Goal: Task Accomplishment & Management: Manage account settings

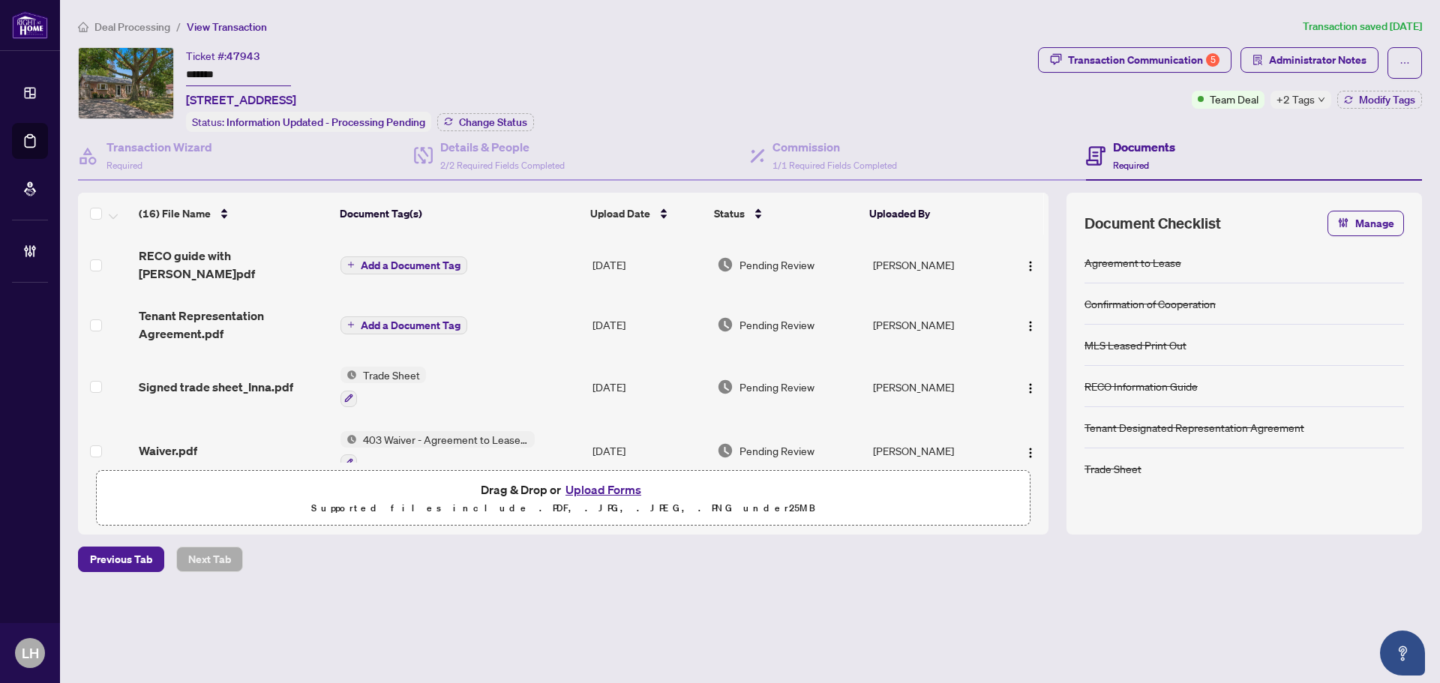
scroll to position [375, 0]
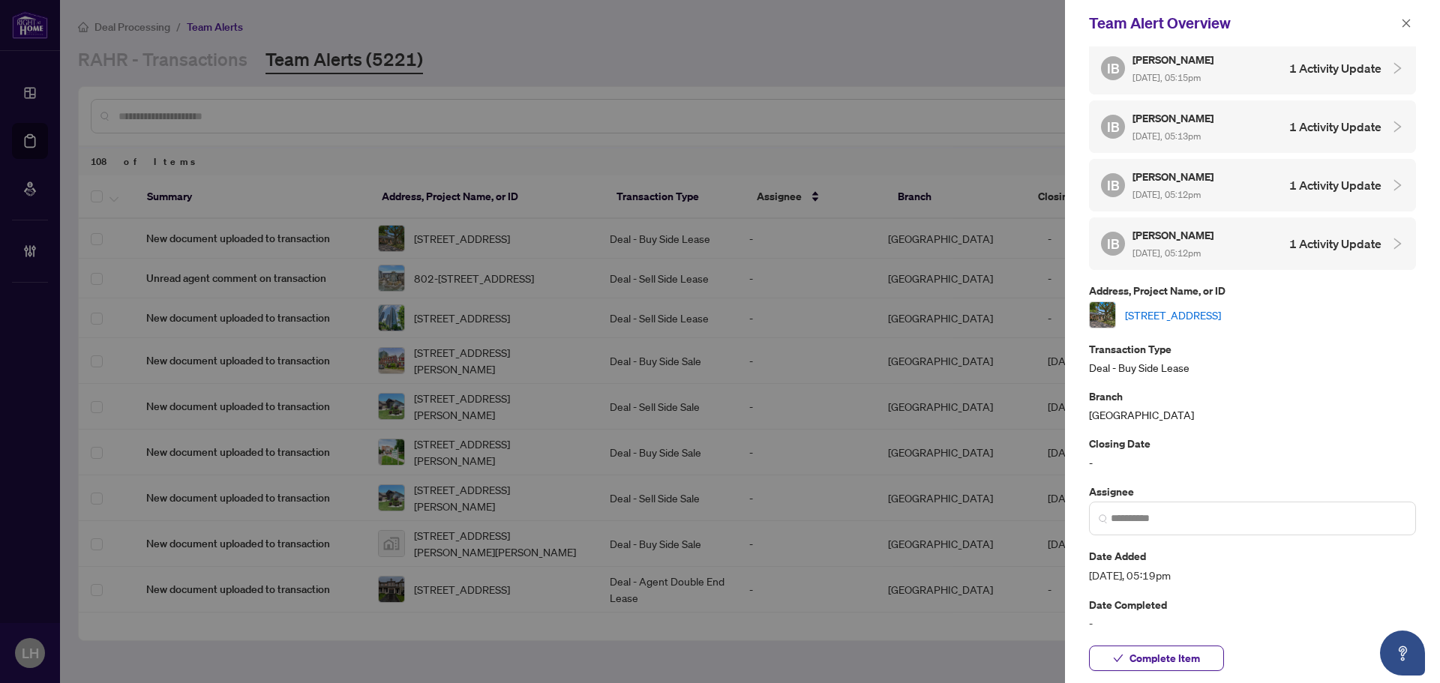
scroll to position [198, 0]
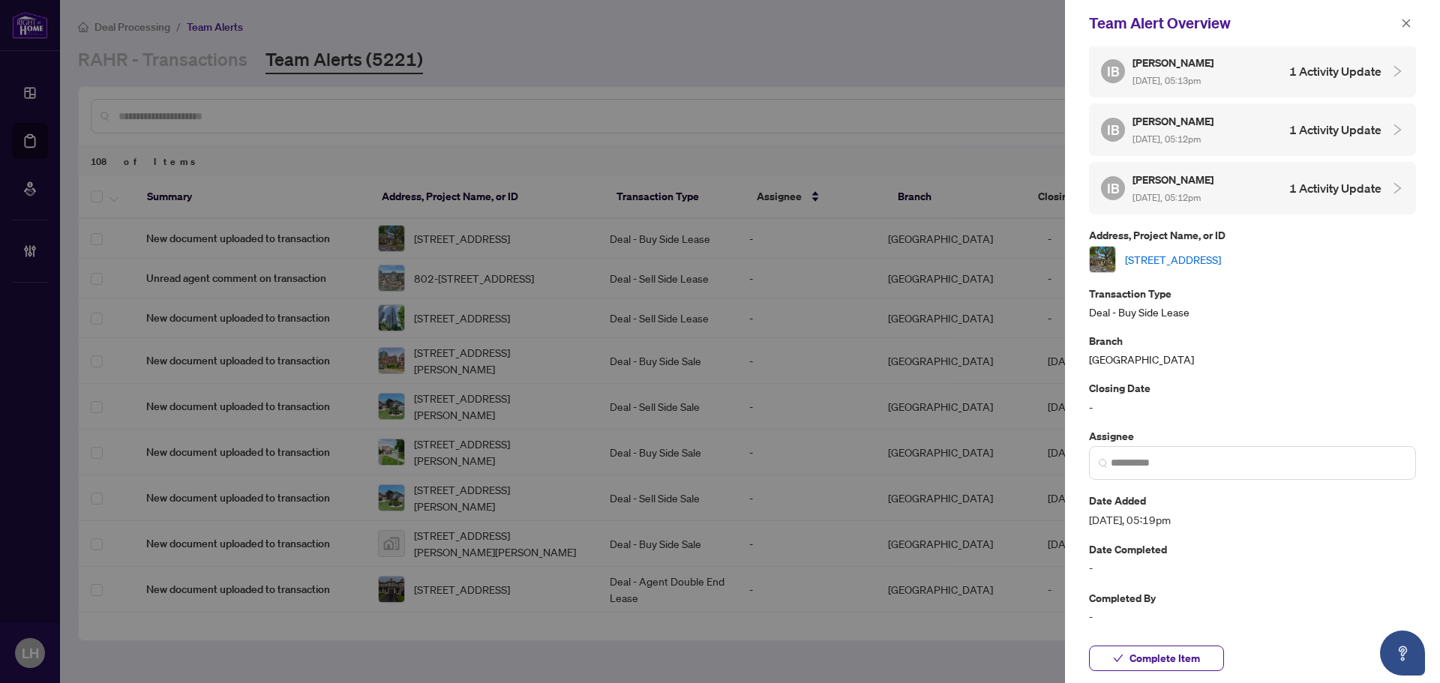
click at [1400, 22] on button "button" at bounding box center [1405, 23] width 19 height 18
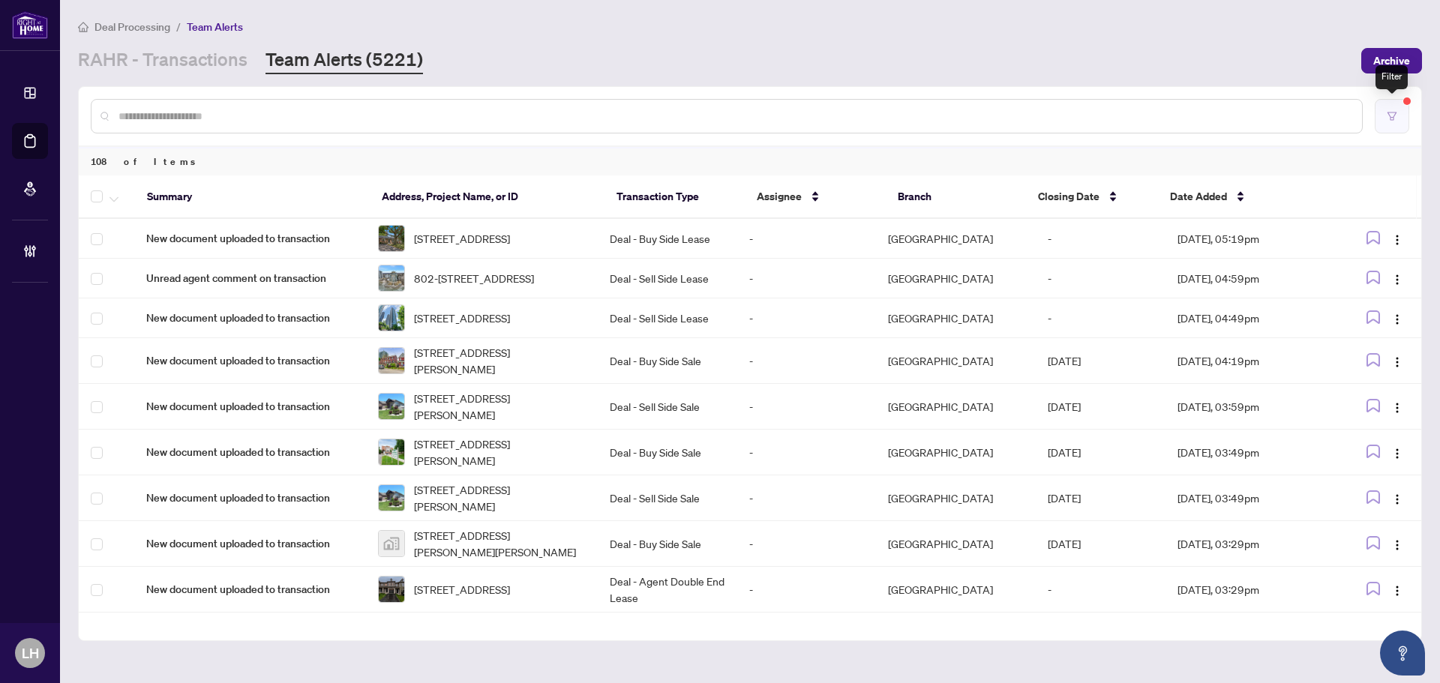
click at [1384, 109] on button "button" at bounding box center [1392, 116] width 34 height 34
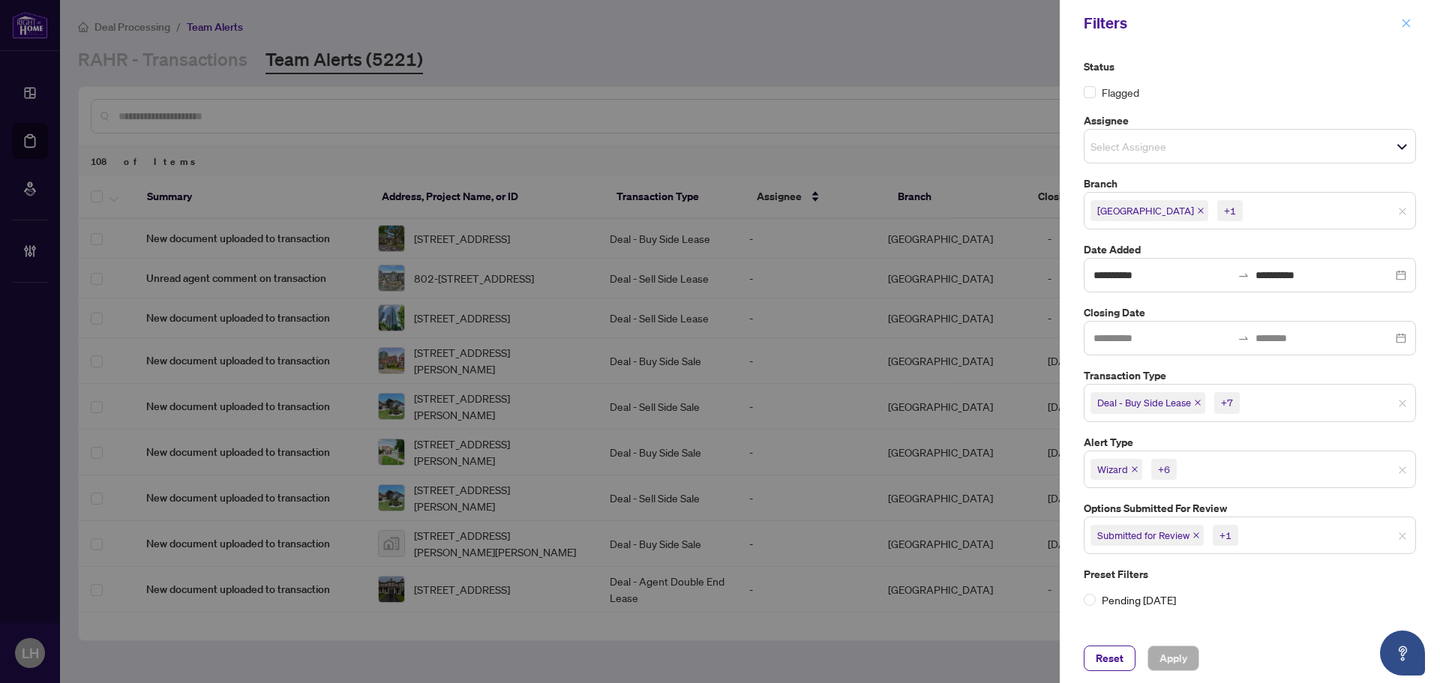
click at [1408, 18] on icon "close" at bounding box center [1406, 23] width 10 height 10
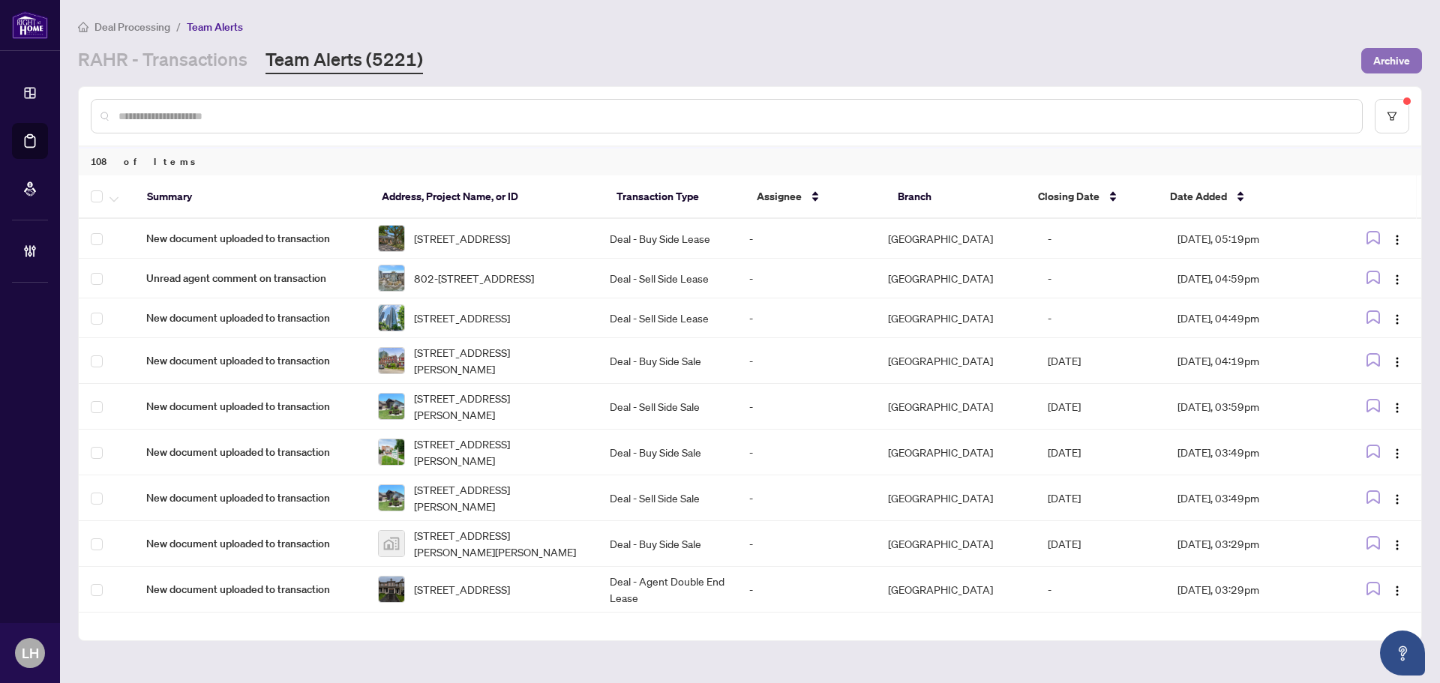
click at [1401, 60] on span "Archive" at bounding box center [1391, 61] width 37 height 24
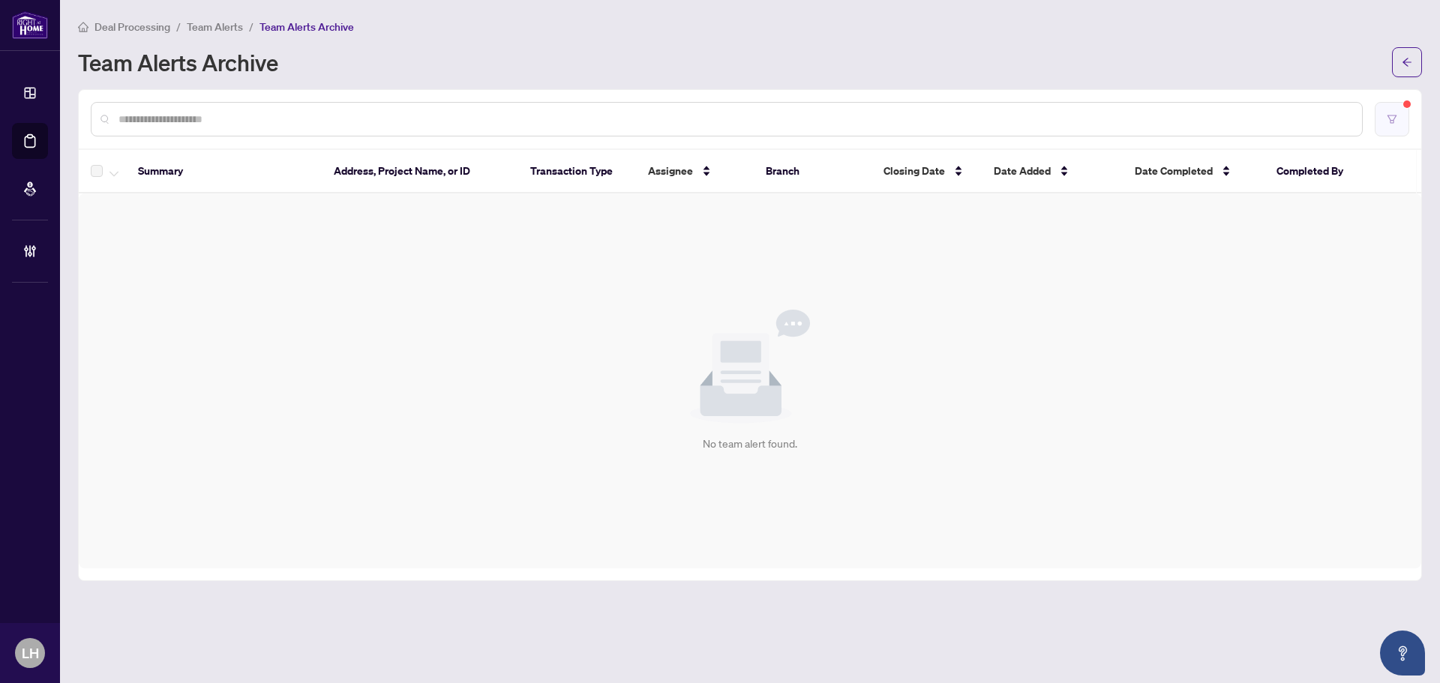
click at [1392, 119] on icon "filter" at bounding box center [1392, 119] width 10 height 10
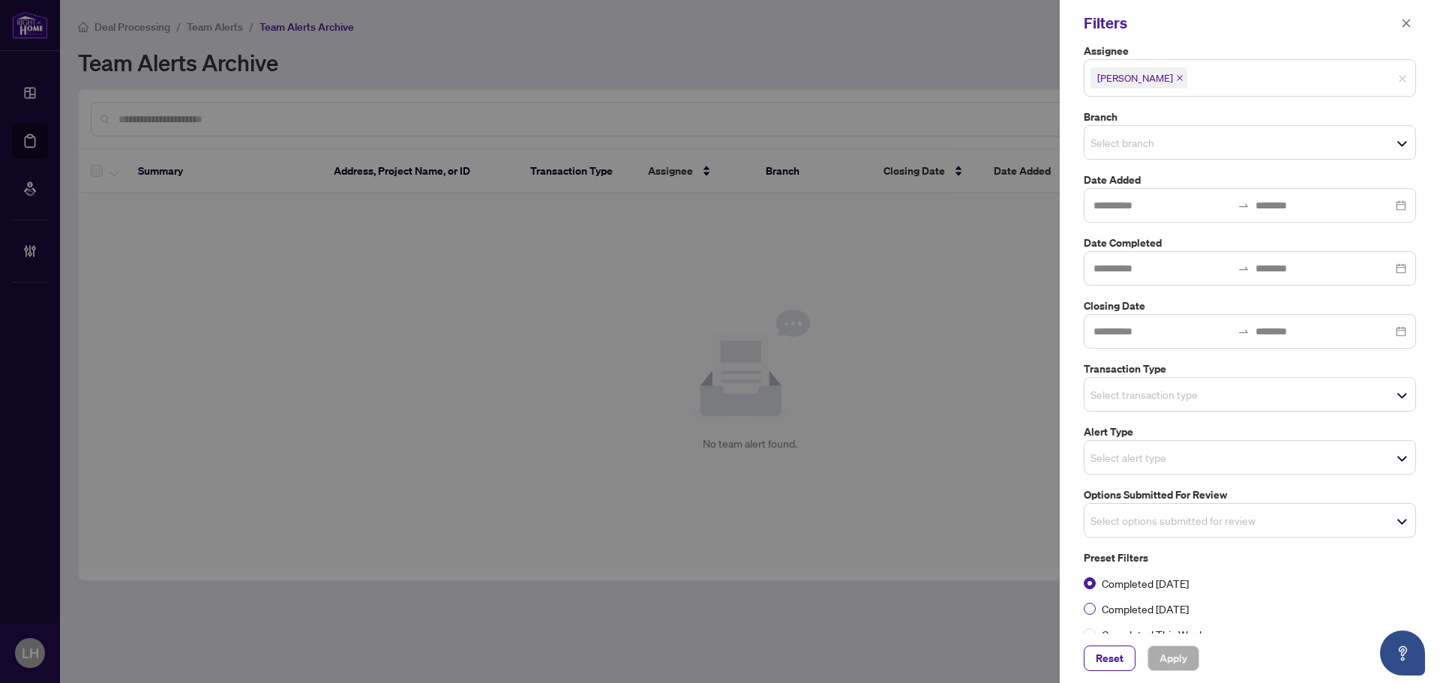
scroll to position [142, 0]
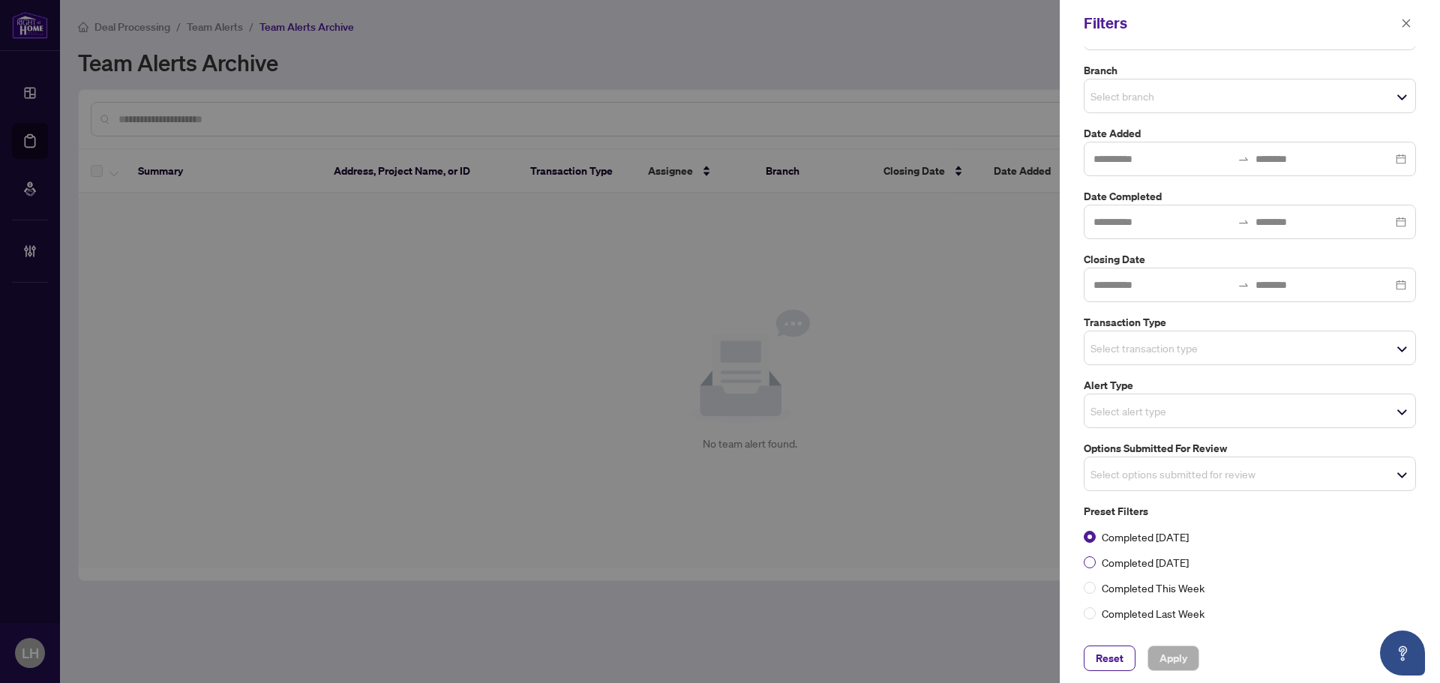
click at [1156, 562] on span "Completed Yesterday" at bounding box center [1145, 562] width 99 height 16
click at [1119, 539] on span "Completed Today" at bounding box center [1145, 537] width 99 height 16
click at [1134, 564] on span "Completed Yesterday" at bounding box center [1145, 562] width 99 height 16
click at [1183, 649] on span "Apply" at bounding box center [1173, 658] width 28 height 24
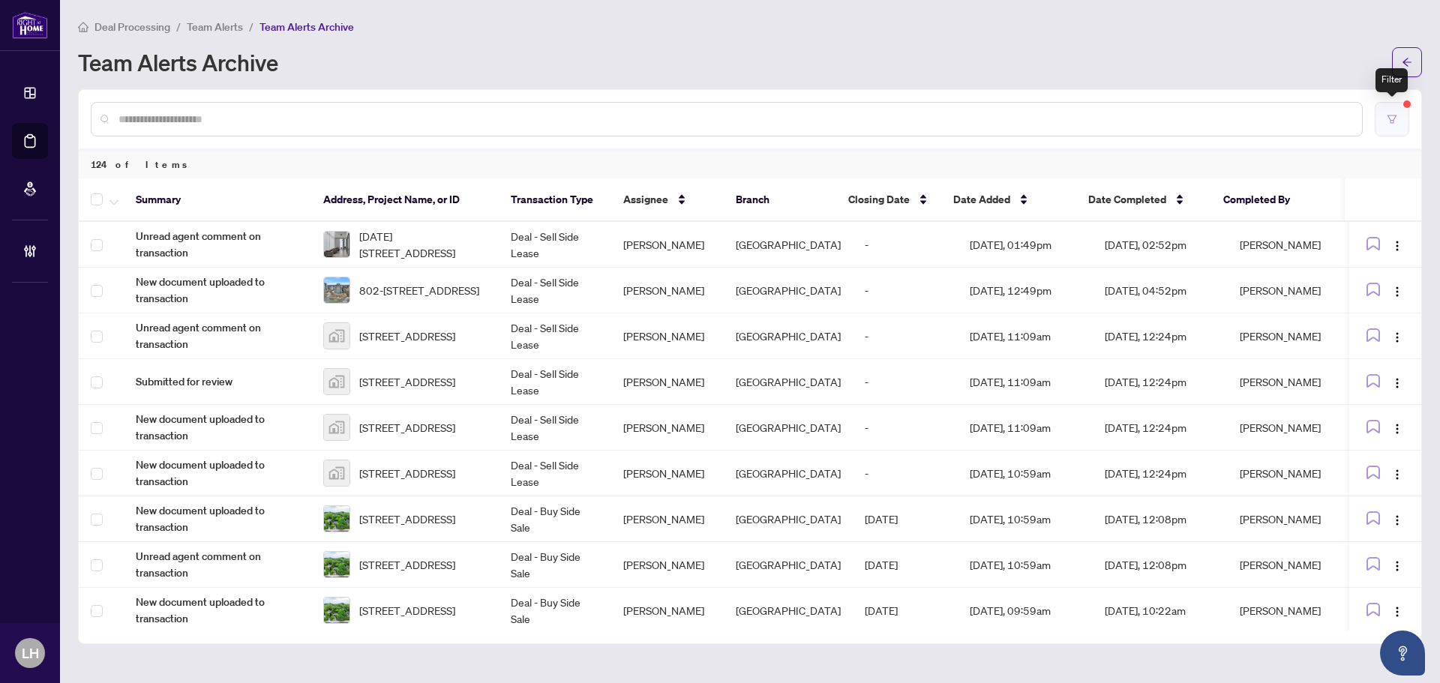
click at [1387, 114] on icon "filter" at bounding box center [1392, 119] width 10 height 10
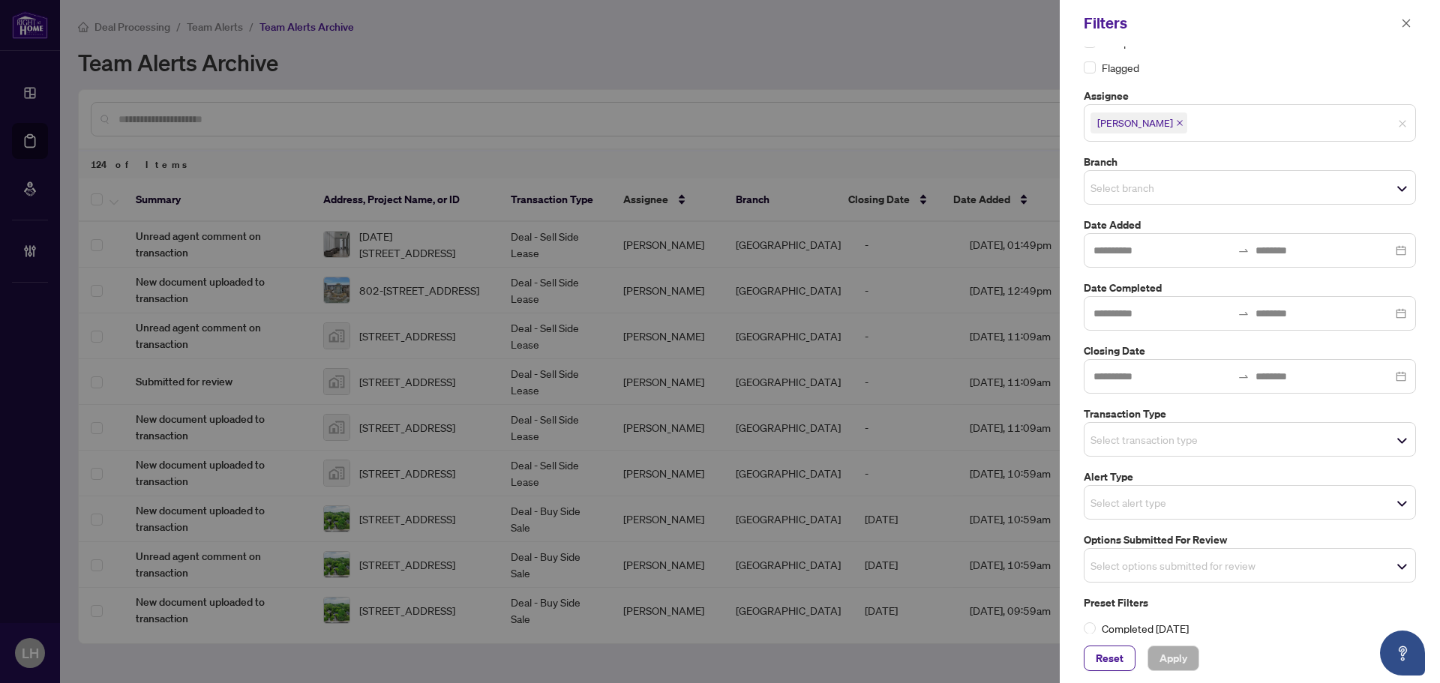
scroll to position [0, 0]
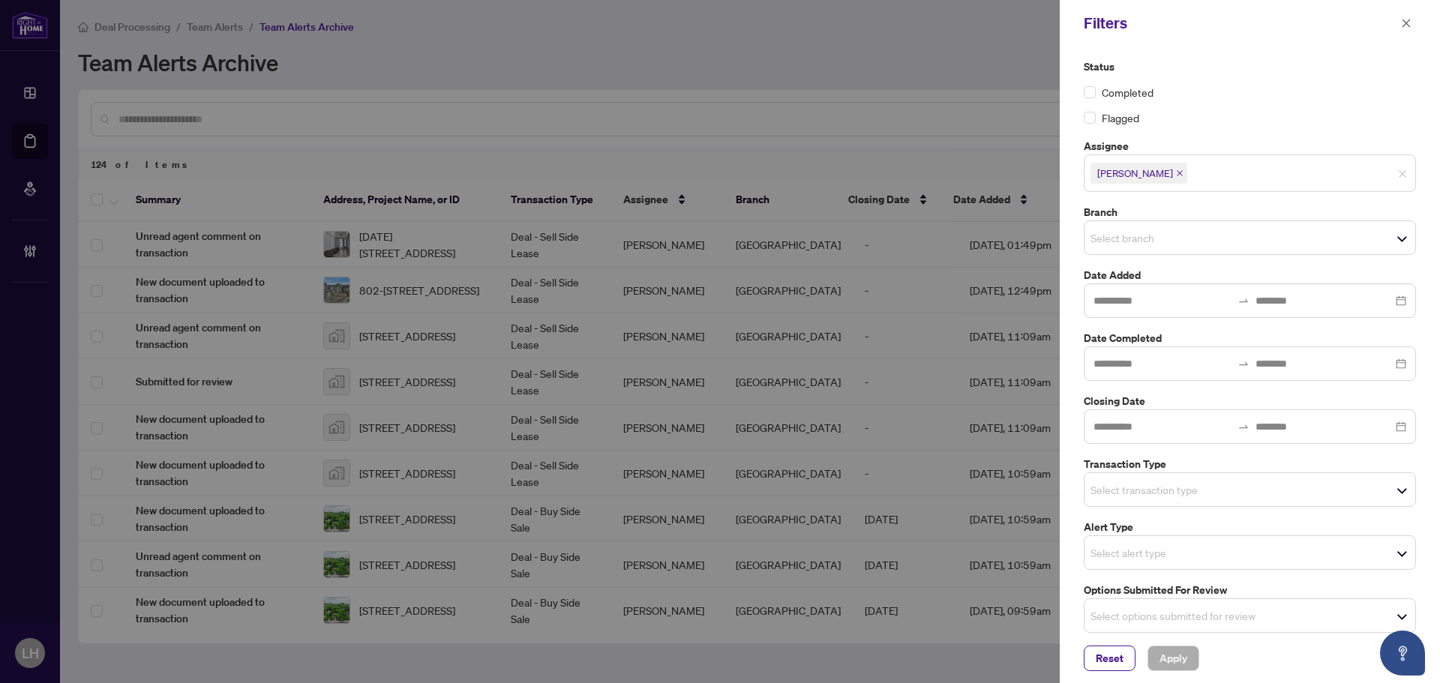
click at [1159, 178] on span "Rhea Alipio" at bounding box center [1138, 173] width 97 height 21
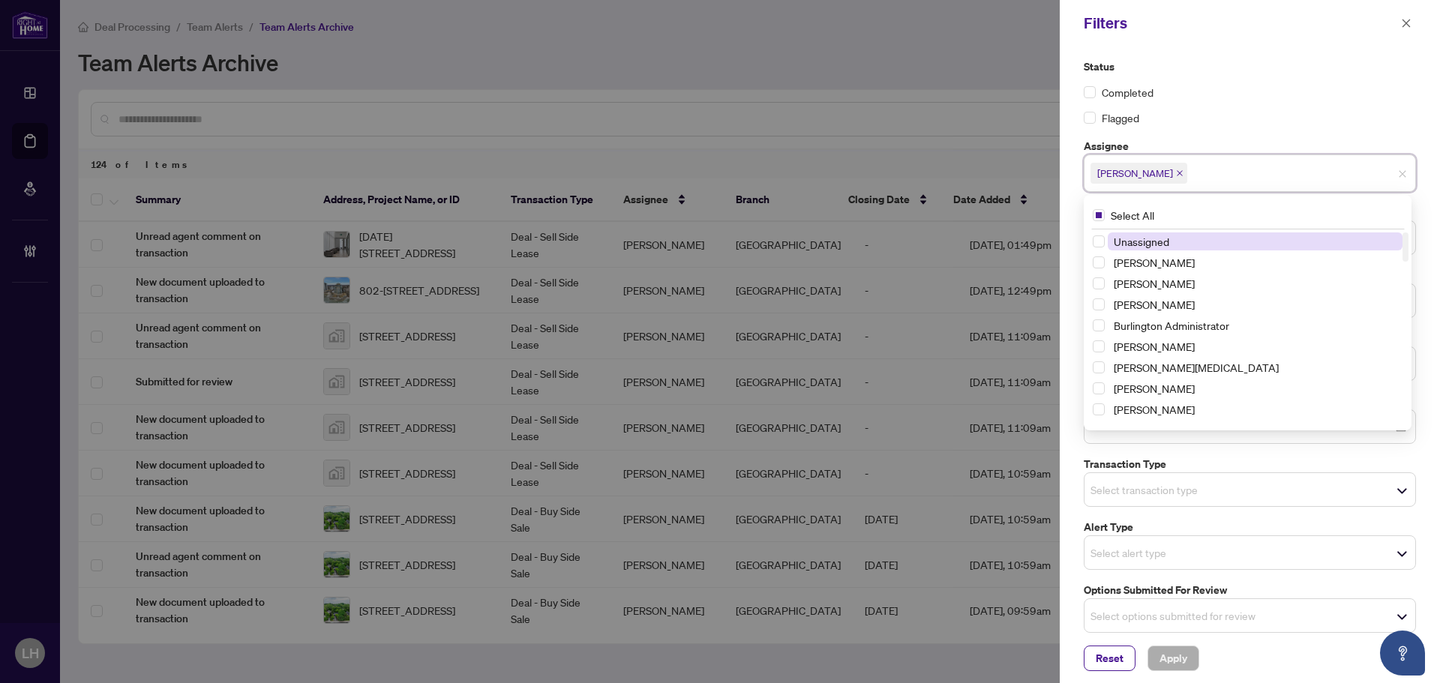
click at [1176, 172] on icon "close" at bounding box center [1179, 172] width 7 height 7
click at [1152, 174] on input "search" at bounding box center [1142, 172] width 105 height 18
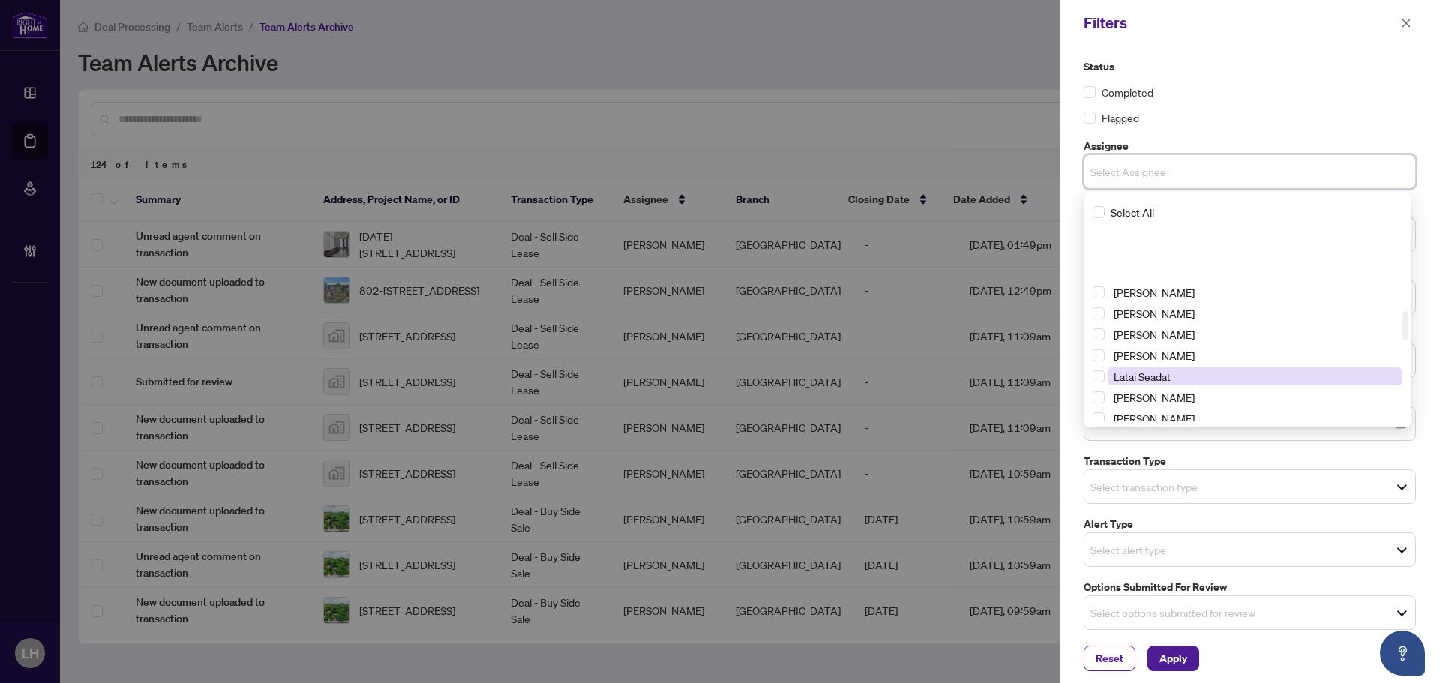
scroll to position [600, 0]
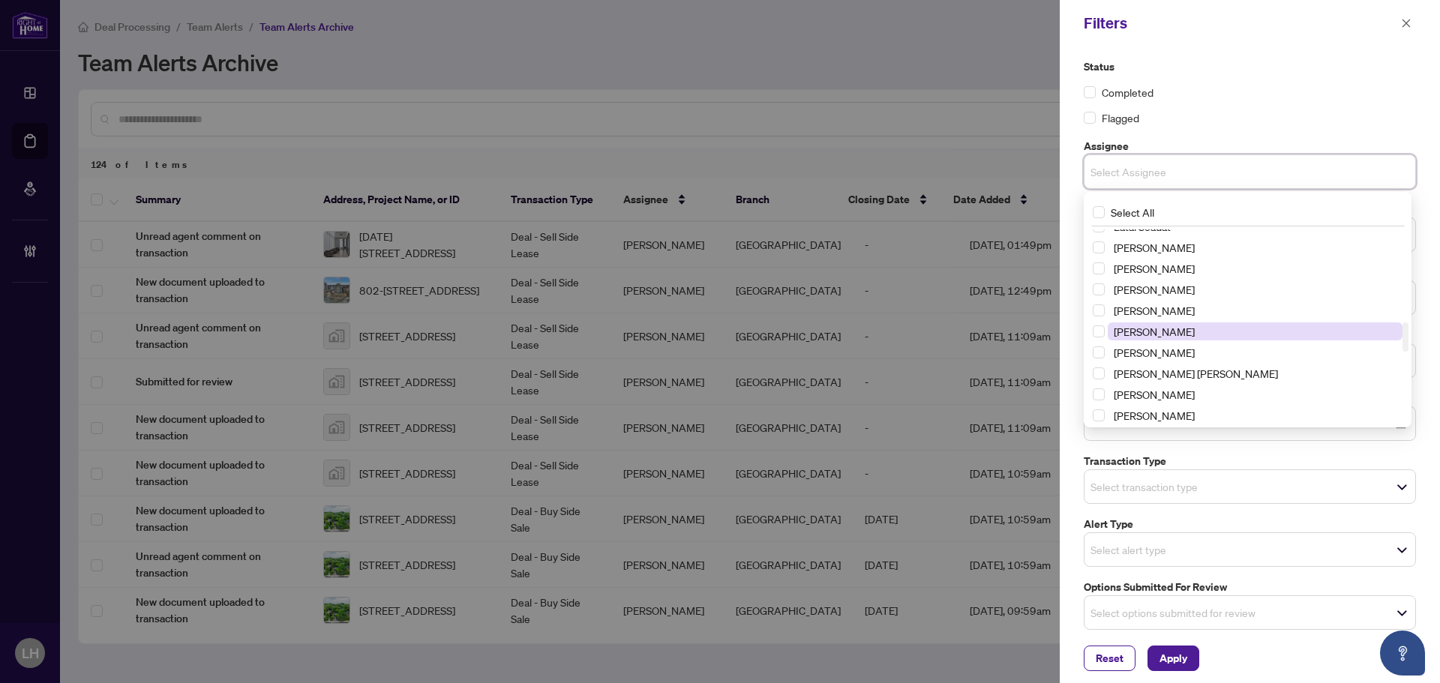
click at [1168, 334] on span "[PERSON_NAME]" at bounding box center [1255, 331] width 295 height 18
click at [1180, 652] on span "Apply" at bounding box center [1173, 658] width 28 height 24
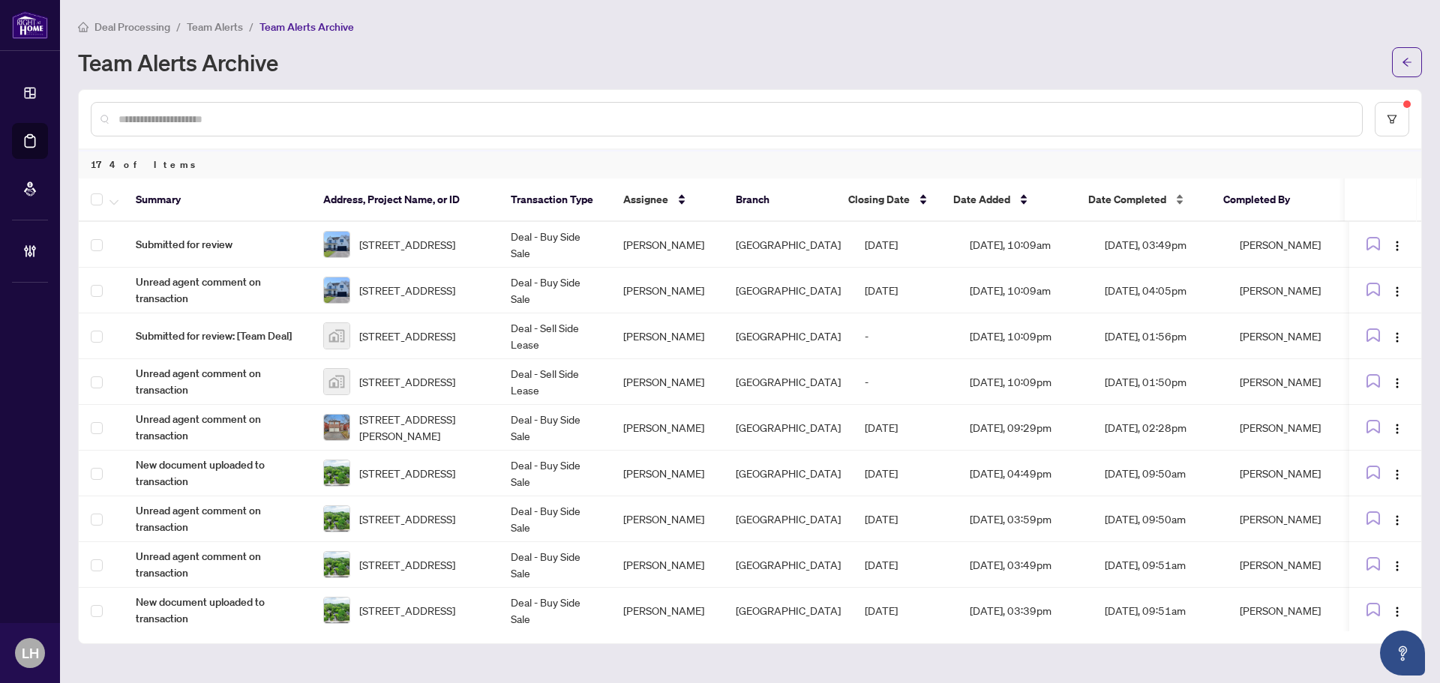
click at [1180, 191] on div "Date Completed" at bounding box center [1143, 199] width 111 height 16
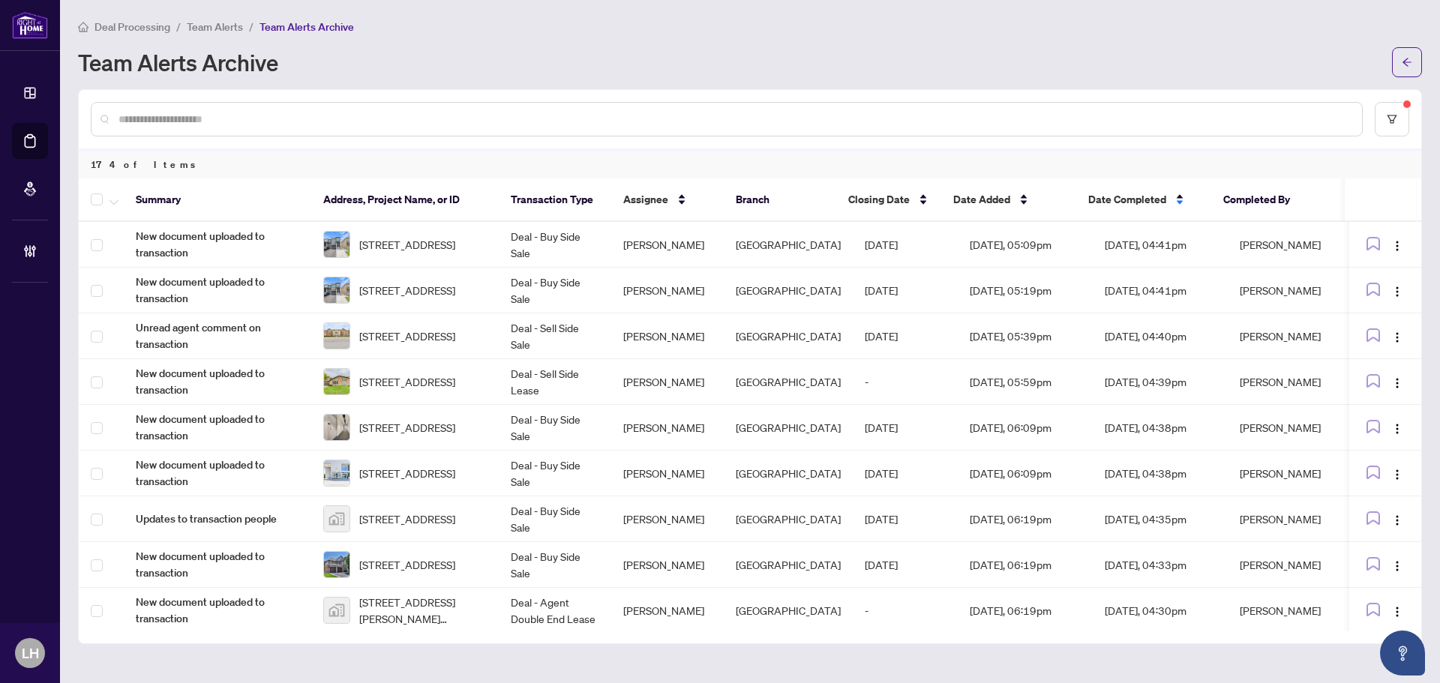
click at [1176, 191] on div "Date Completed" at bounding box center [1143, 199] width 111 height 16
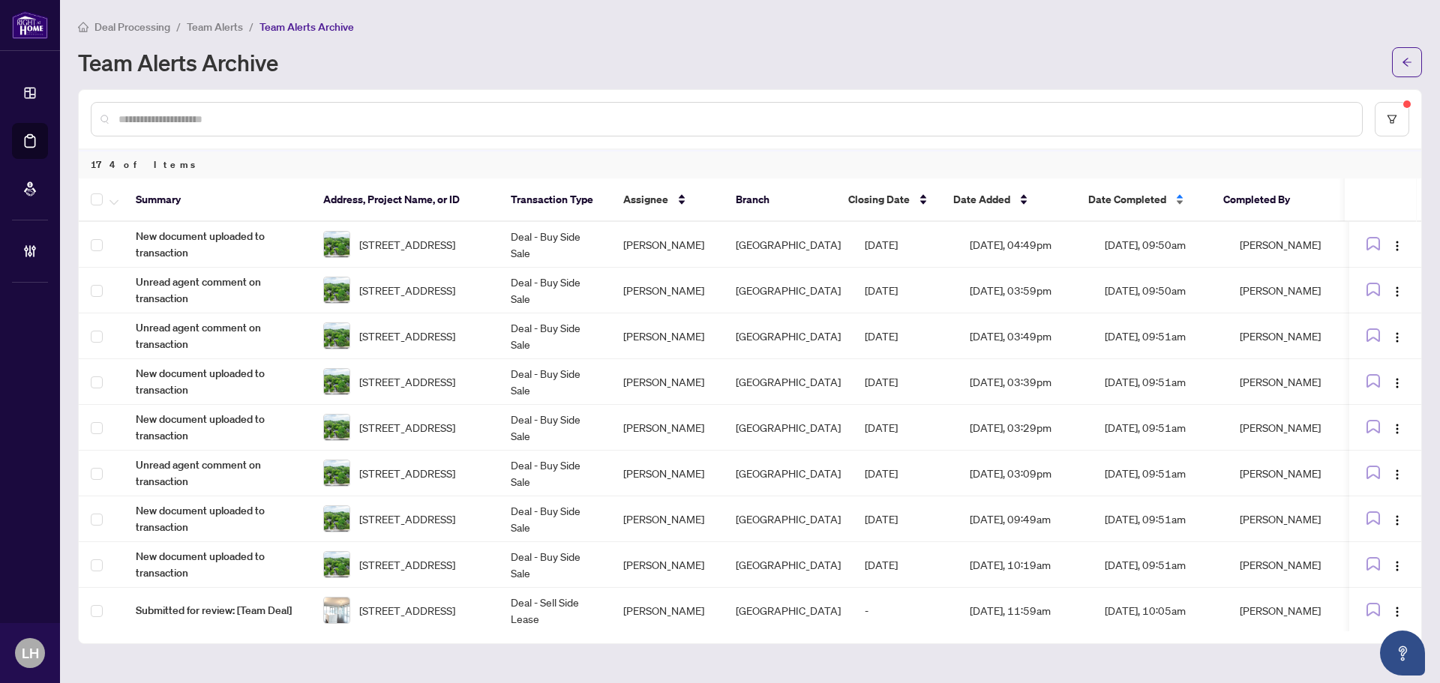
click at [1176, 202] on div "Date Completed" at bounding box center [1143, 199] width 111 height 16
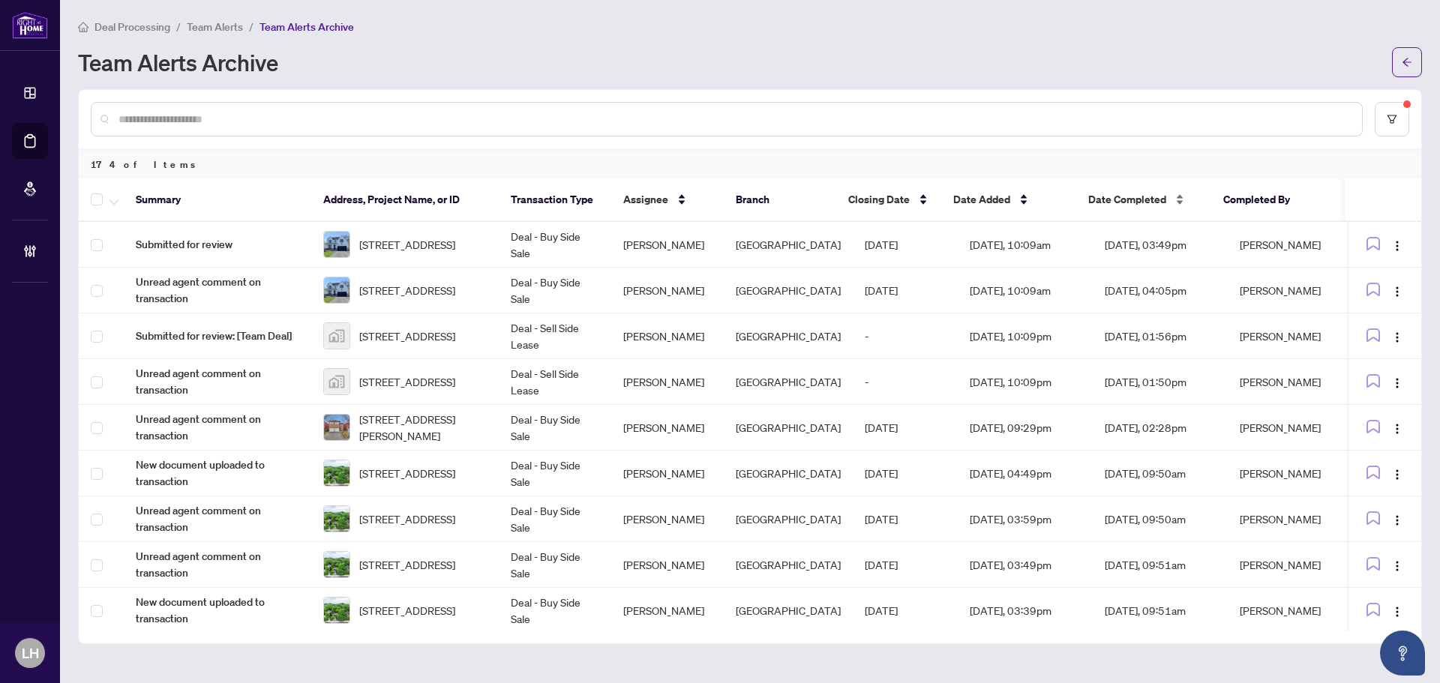
click at [1181, 207] on div "Date Completed" at bounding box center [1143, 199] width 111 height 16
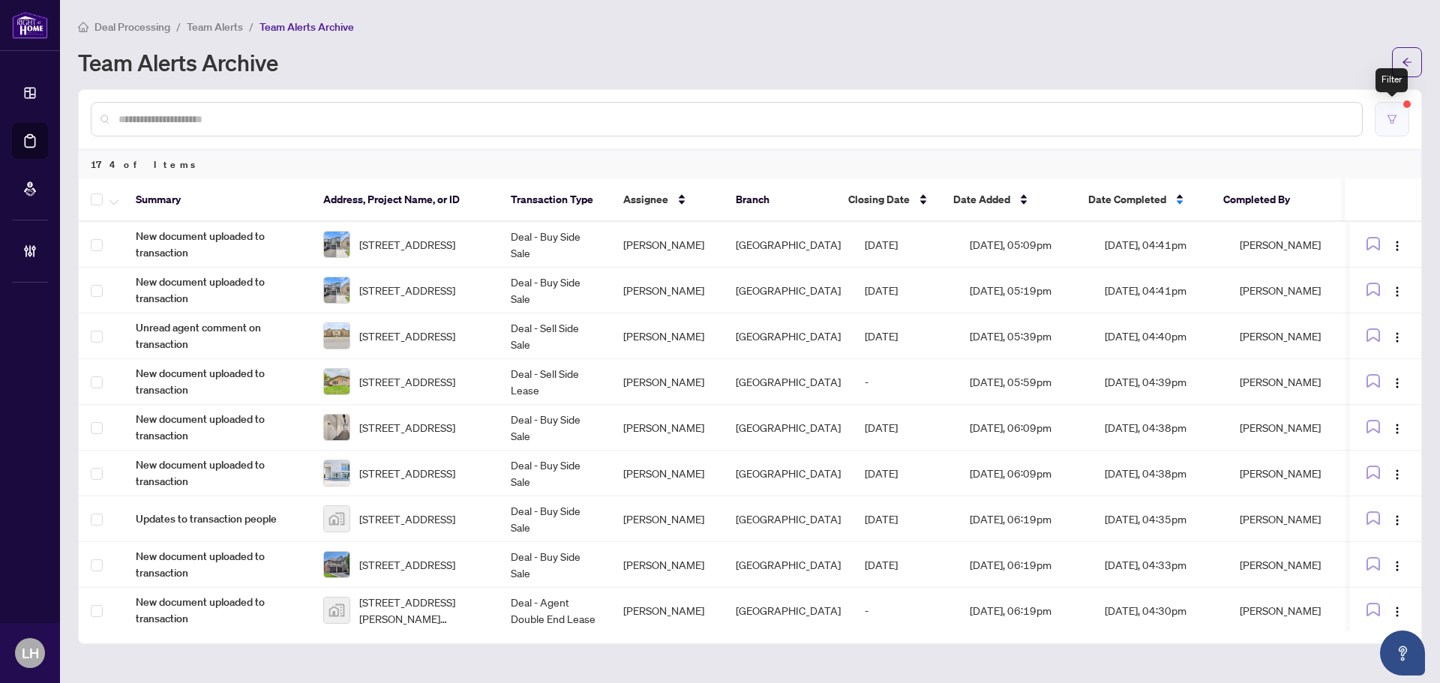
click at [1388, 106] on button "button" at bounding box center [1392, 119] width 34 height 34
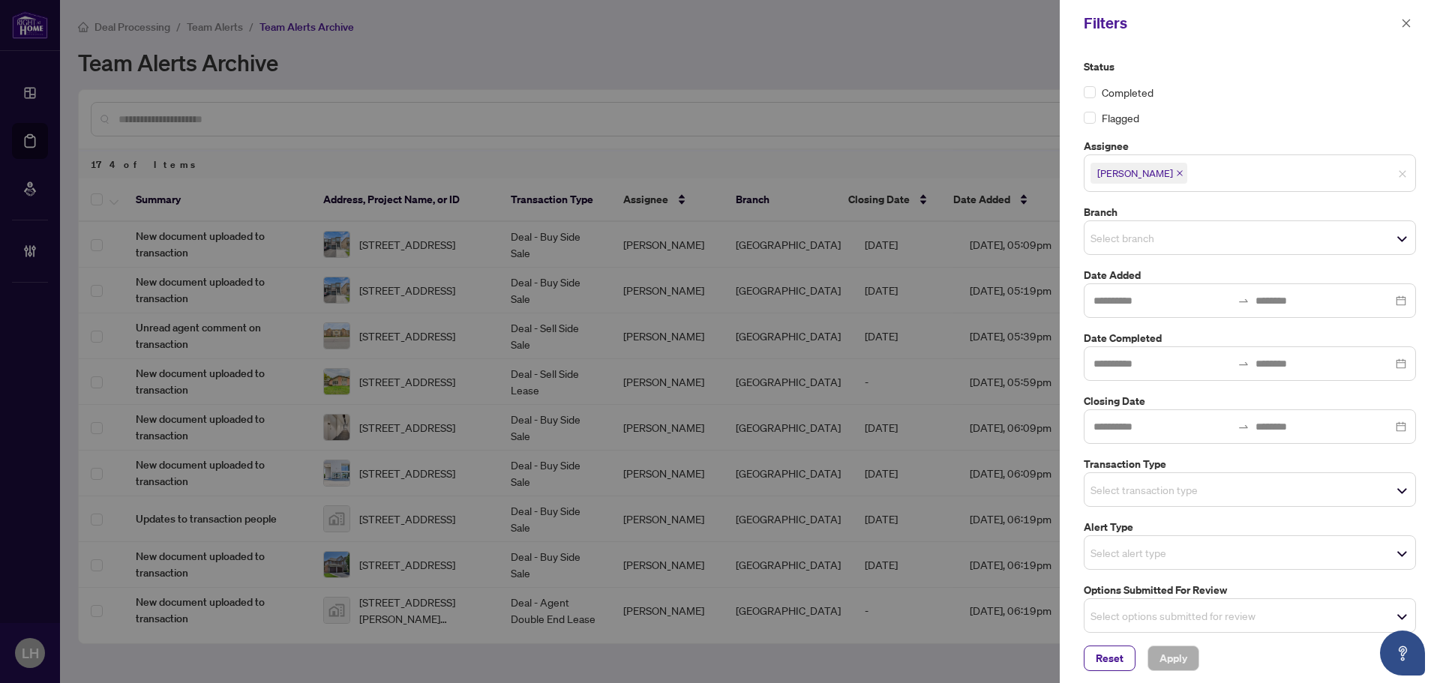
click at [1177, 175] on icon "close" at bounding box center [1180, 173] width 6 height 6
click at [1184, 181] on span "Select Assignee" at bounding box center [1249, 171] width 331 height 21
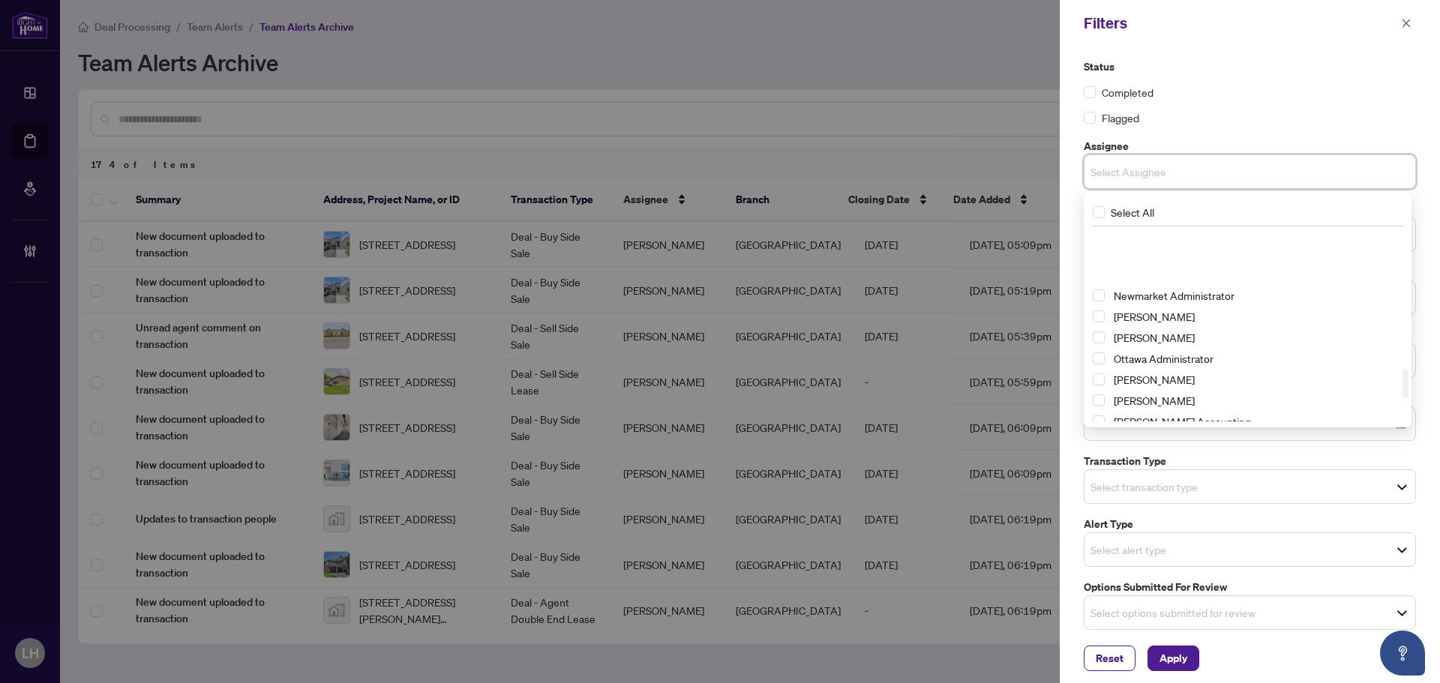
scroll to position [975, 0]
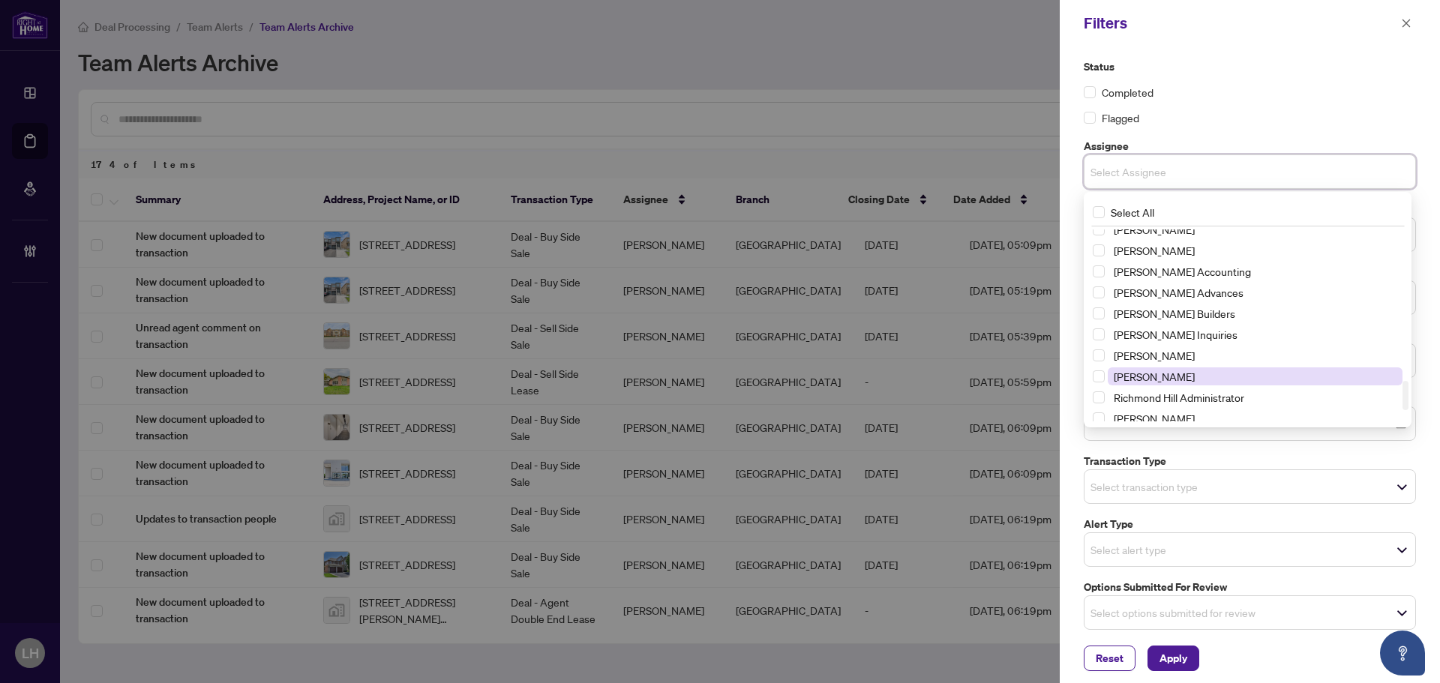
click at [1166, 376] on span "Rhea Alipio" at bounding box center [1154, 376] width 81 height 13
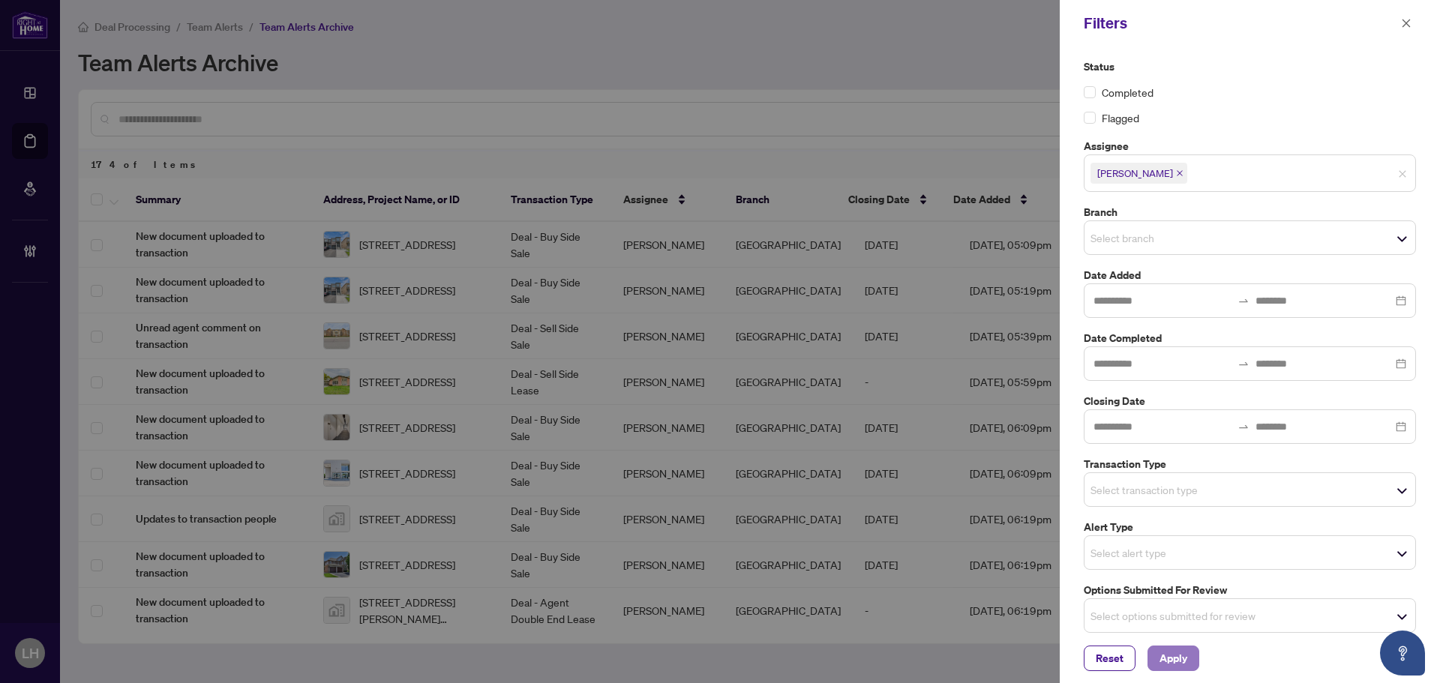
click at [1182, 664] on span "Apply" at bounding box center [1173, 658] width 28 height 24
